Goal: Communication & Community: Answer question/provide support

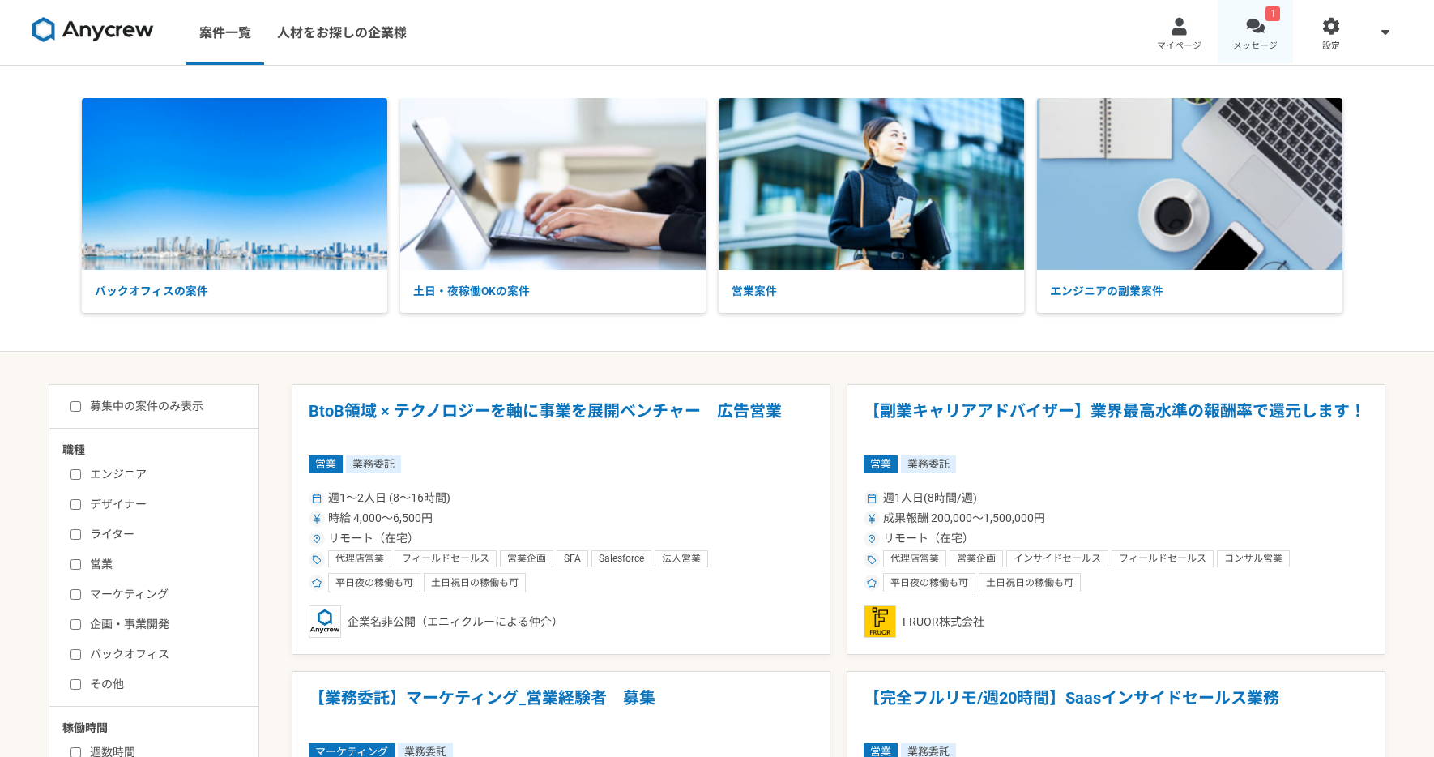
click at [1275, 28] on link "1 メッセージ" at bounding box center [1256, 32] width 76 height 65
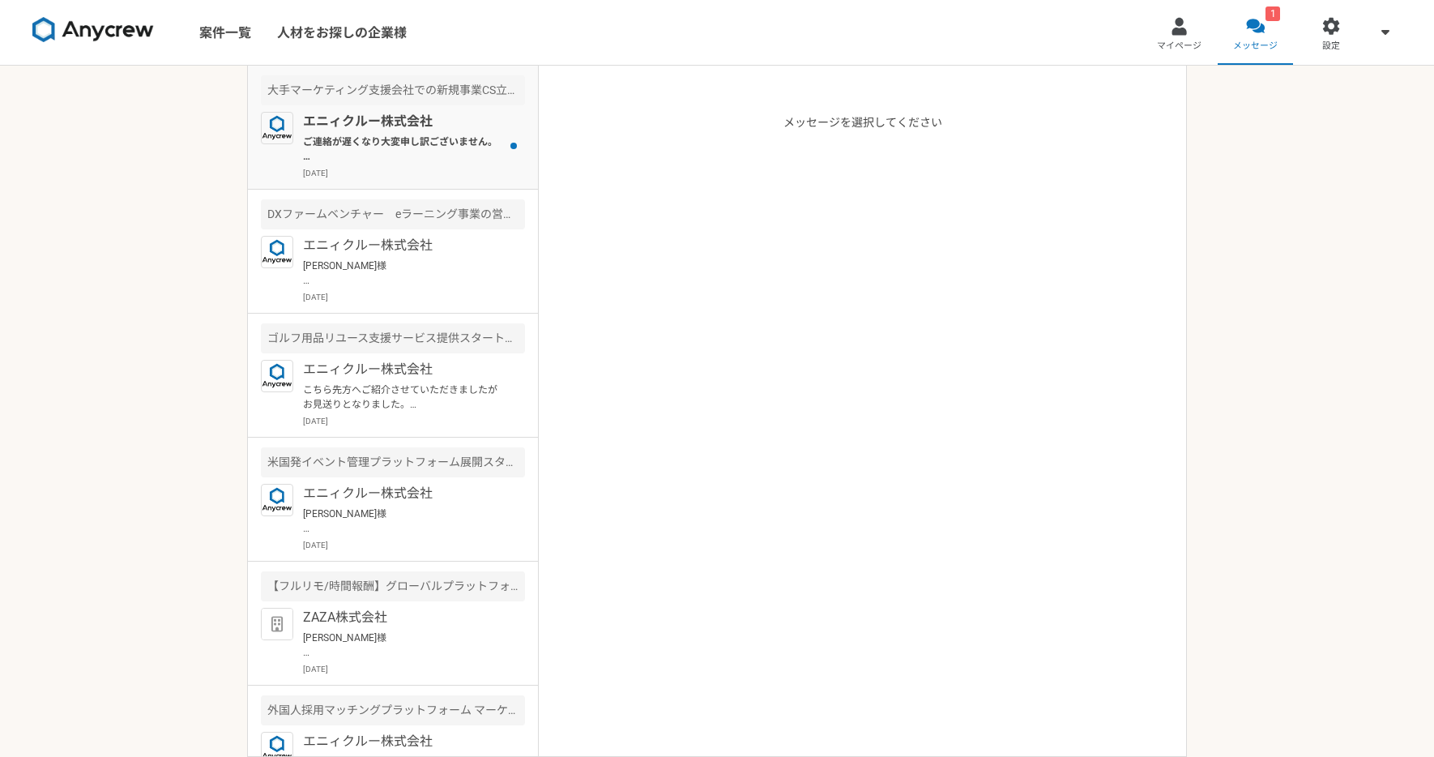
click at [412, 154] on p "ご連絡が遅くなり大変申し訳ございません。 先方から連絡があり、現在他の候補者で[PERSON_NAME]が進んでおりますが、その方が辞退した場合に改めてご案内…" at bounding box center [403, 148] width 200 height 29
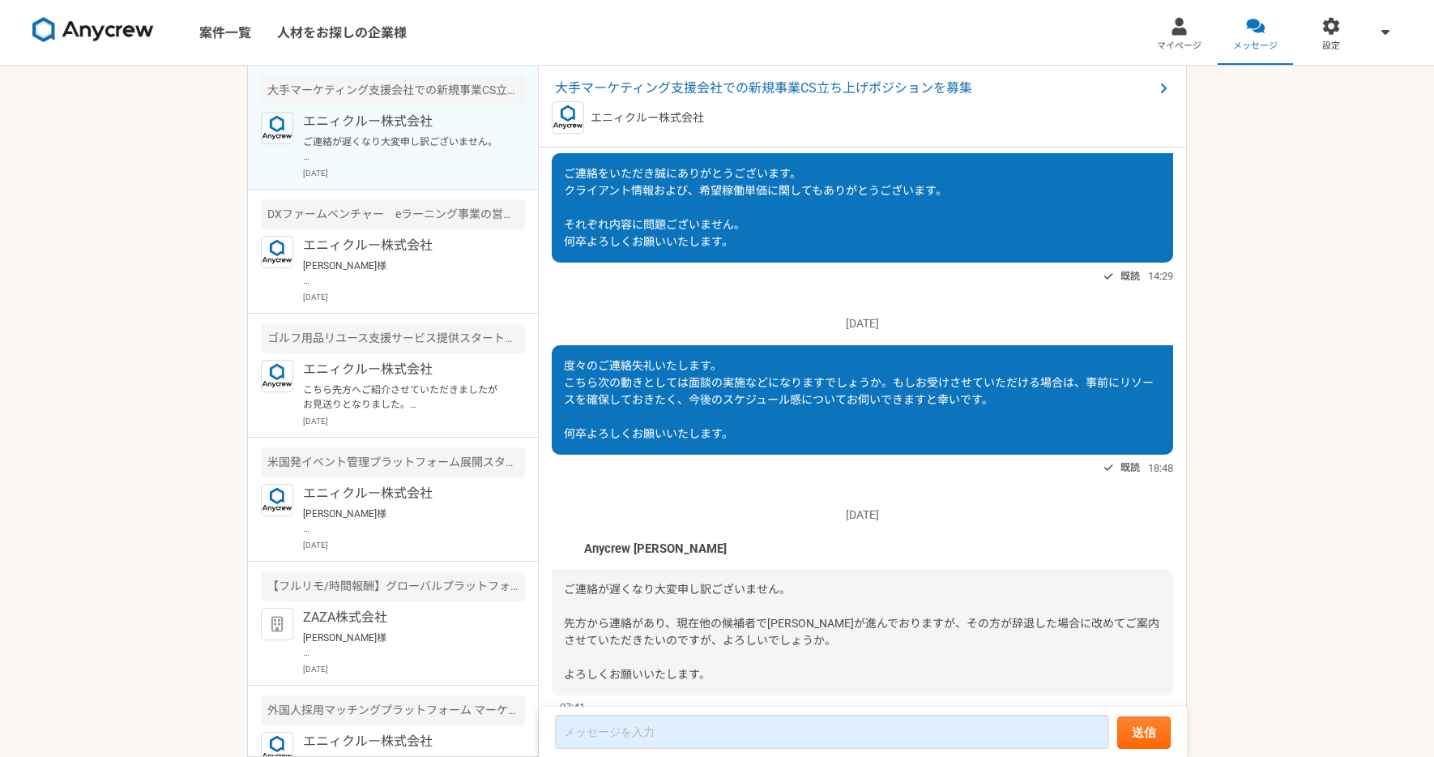
scroll to position [2224, 0]
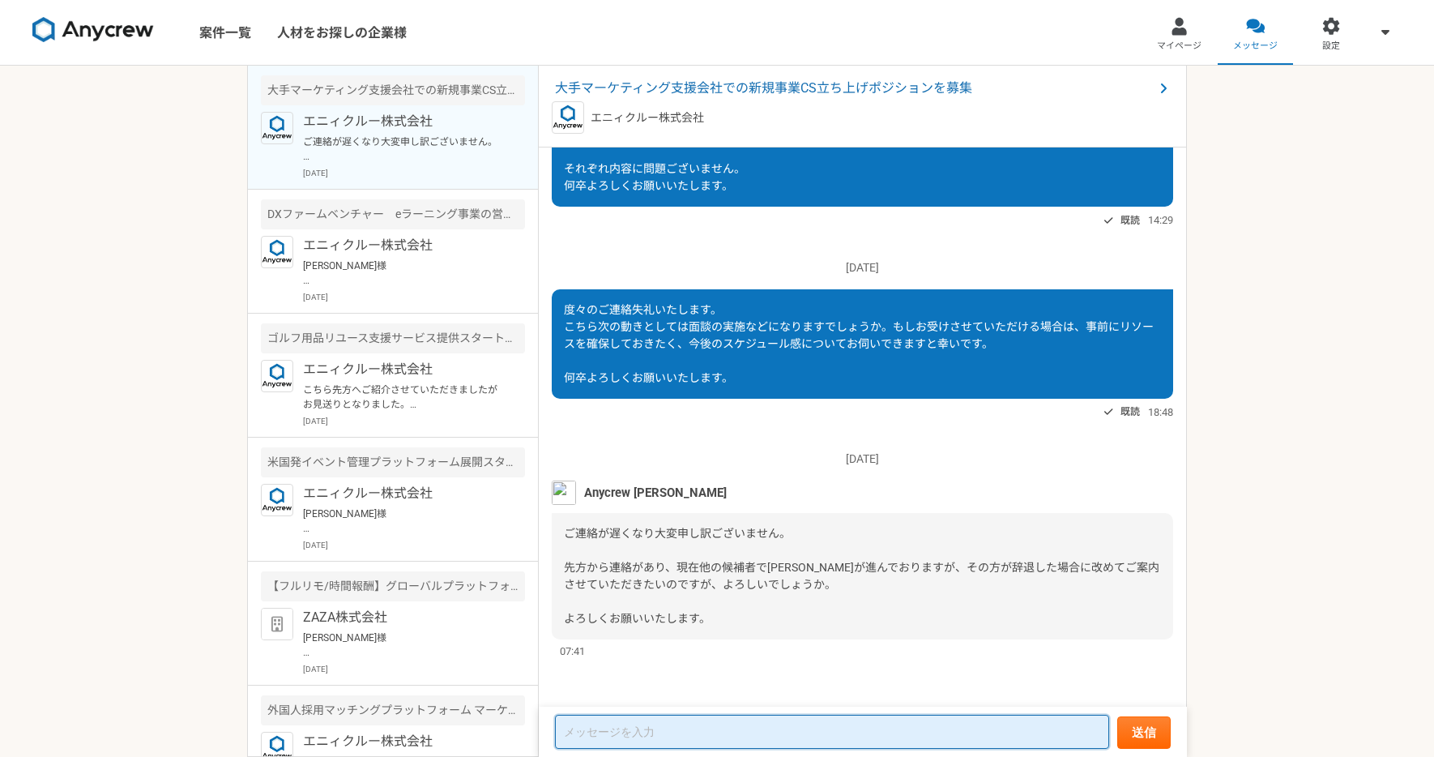
click at [707, 733] on textarea at bounding box center [832, 732] width 554 height 34
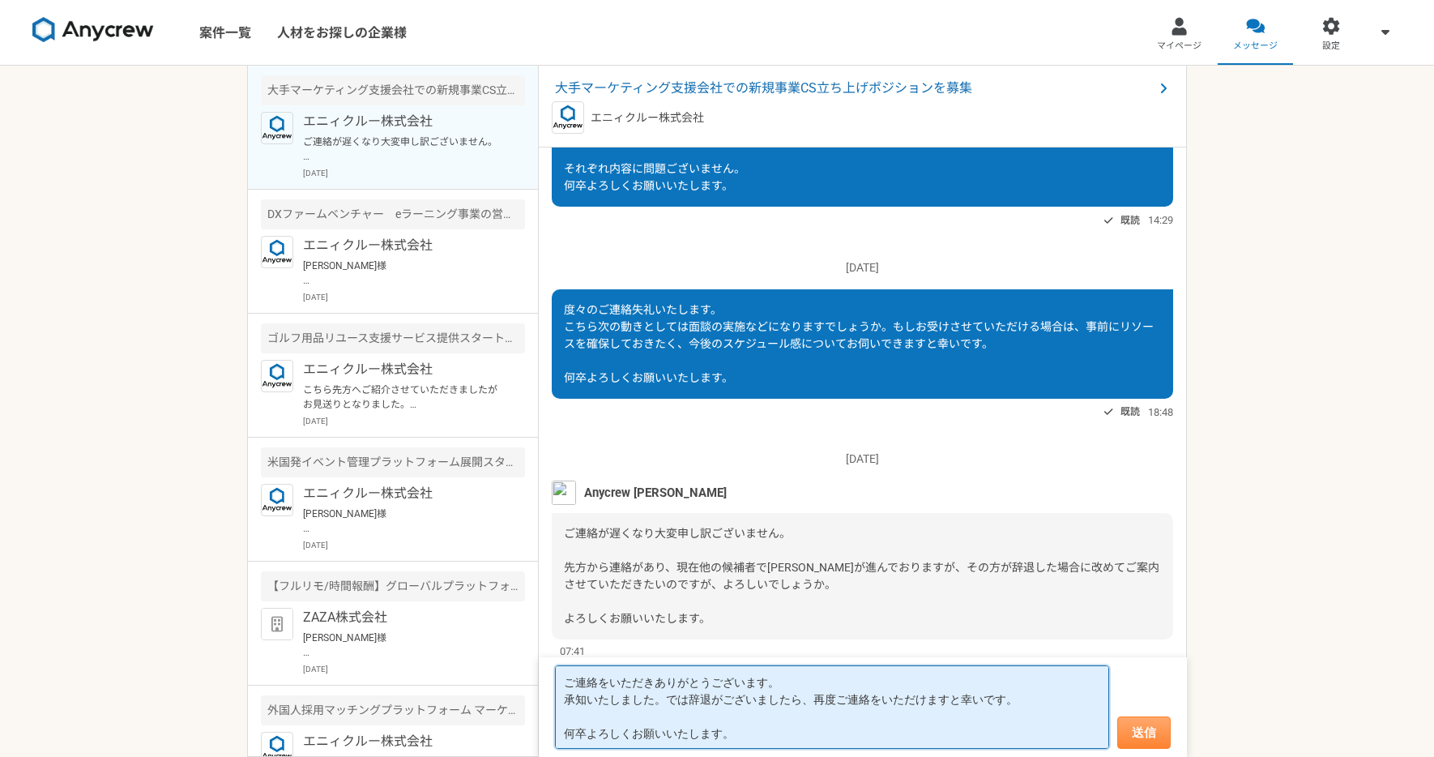
type textarea "ご連絡をいただきありがとうございます。 承知いたしました。では辞退がございましたら、再度ご連絡をいただけますと幸いです。 何卒よろしくお願いいたします。"
click at [1148, 729] on button "送信" at bounding box center [1143, 732] width 53 height 32
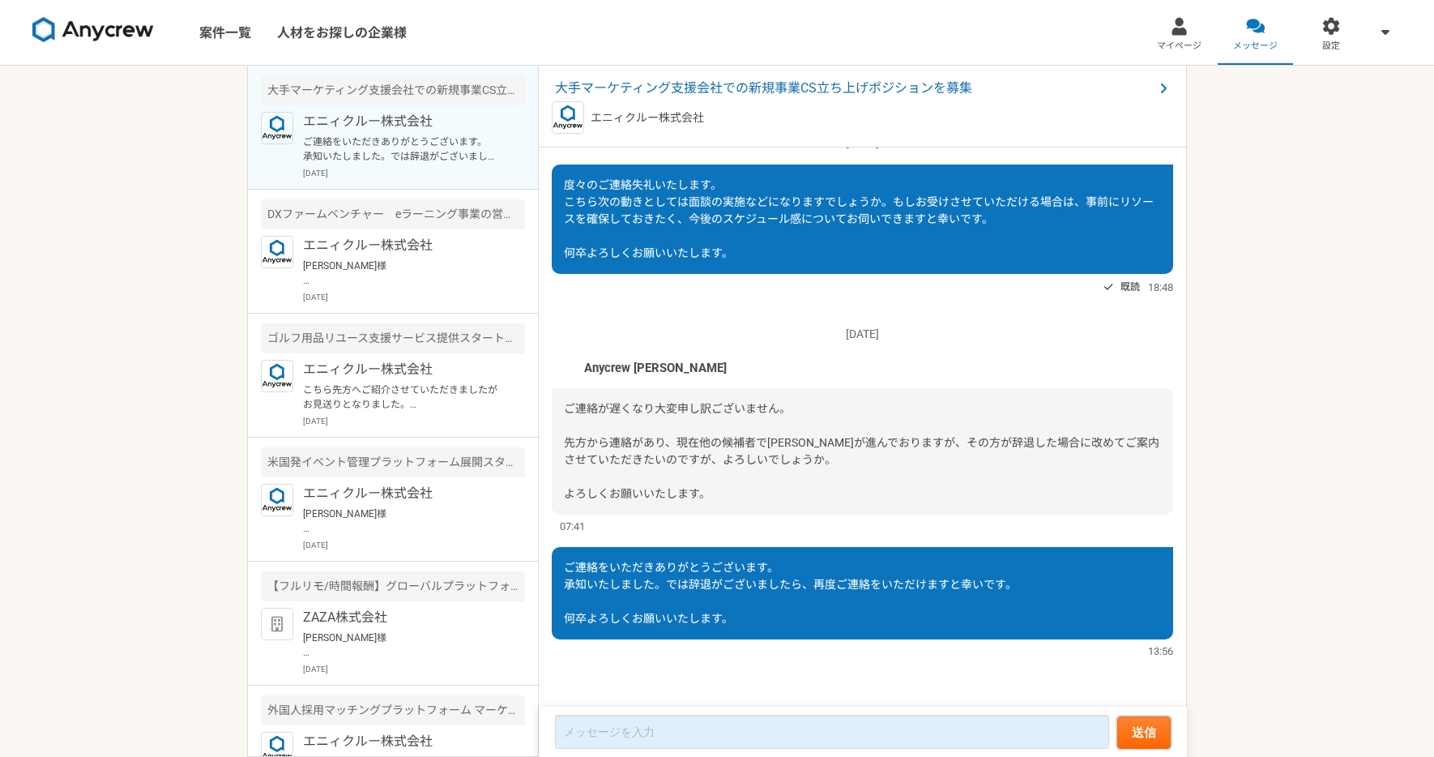
scroll to position [1779, 0]
click at [237, 30] on link "案件一覧" at bounding box center [225, 32] width 78 height 65
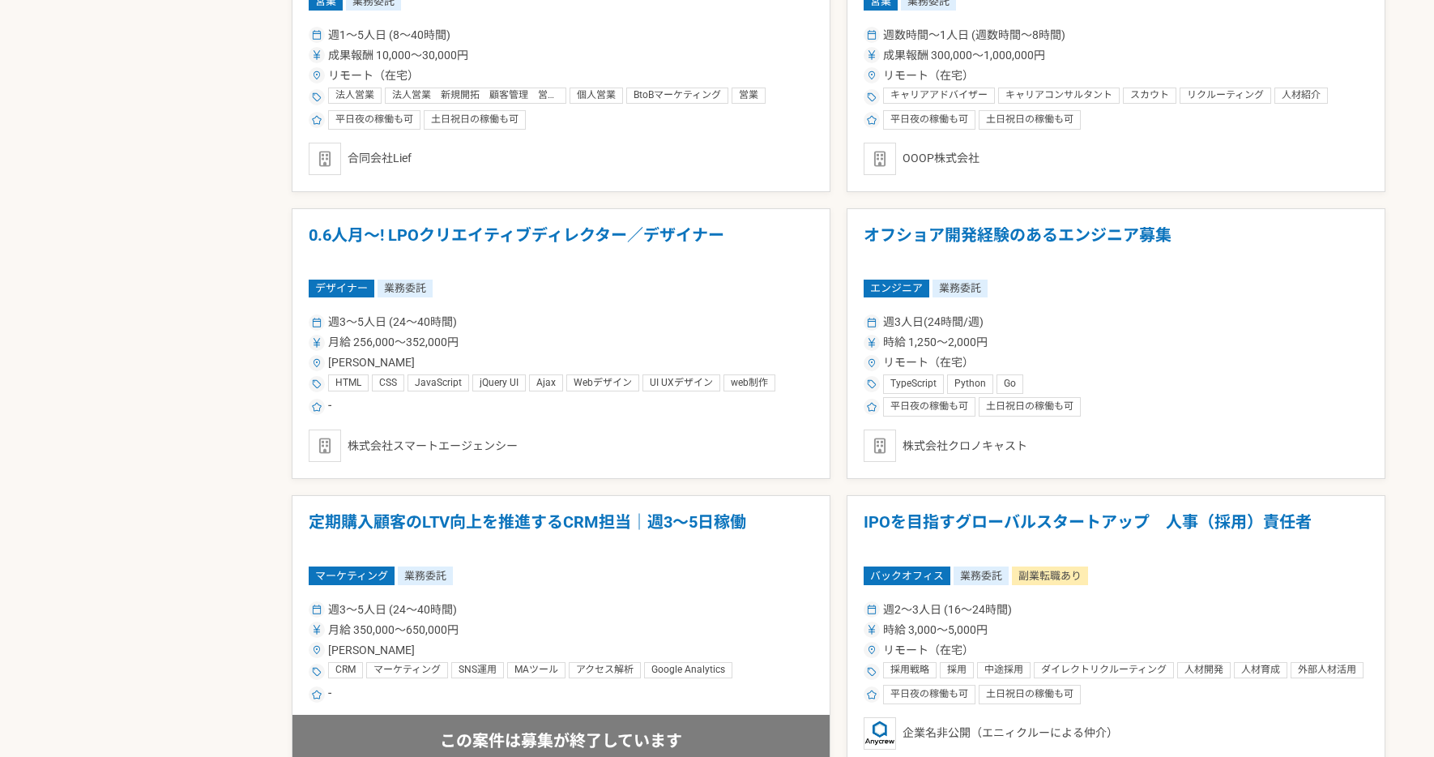
scroll to position [2613, 0]
